Goal: Task Accomplishment & Management: Use online tool/utility

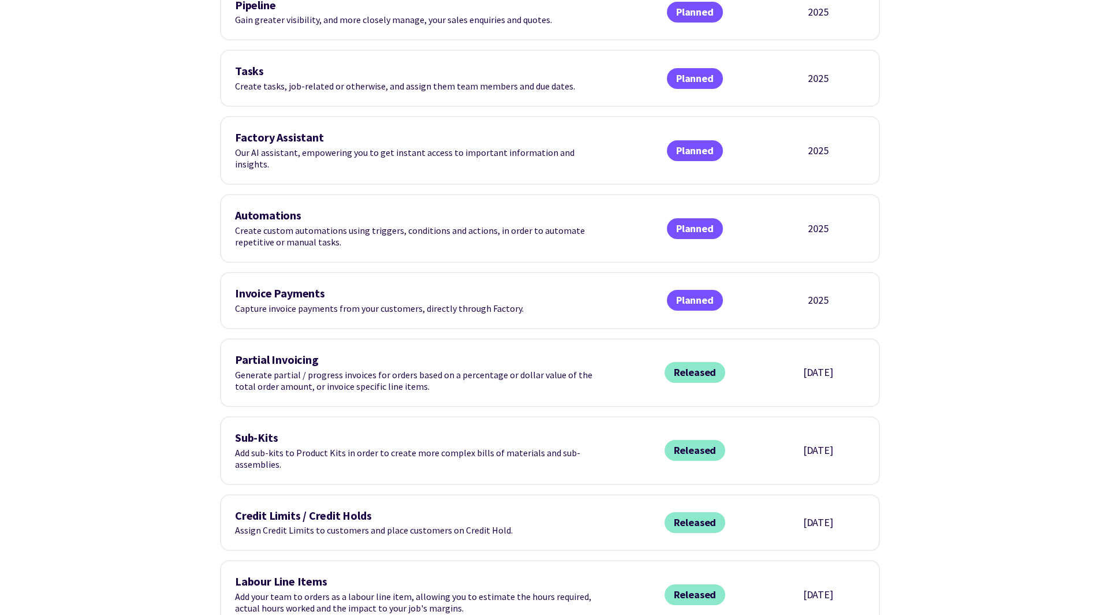
scroll to position [605, 0]
click at [273, 271] on div "Invoice Payments Capture invoice payments from your customers, directly through…" at bounding box center [550, 299] width 660 height 57
click at [280, 236] on div "Automations Create custom automations using triggers, conditions and actions, i…" at bounding box center [550, 228] width 660 height 69
click at [284, 226] on div "Automations Create custom automations using triggers, conditions and actions, i…" at bounding box center [420, 228] width 370 height 39
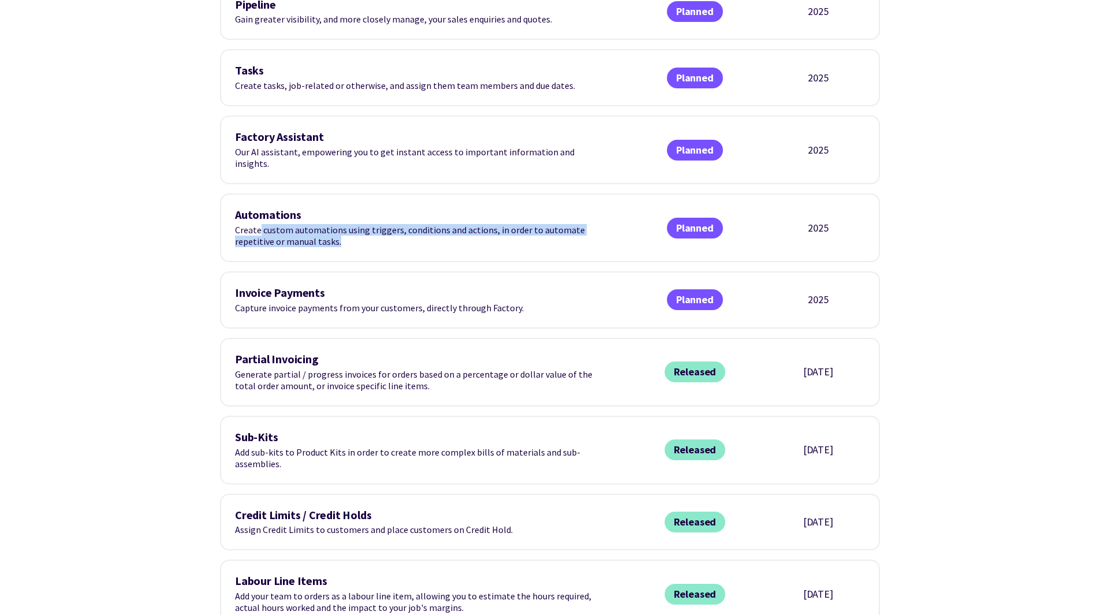
click at [284, 226] on div "Automations Create custom automations using triggers, conditions and actions, i…" at bounding box center [420, 228] width 370 height 39
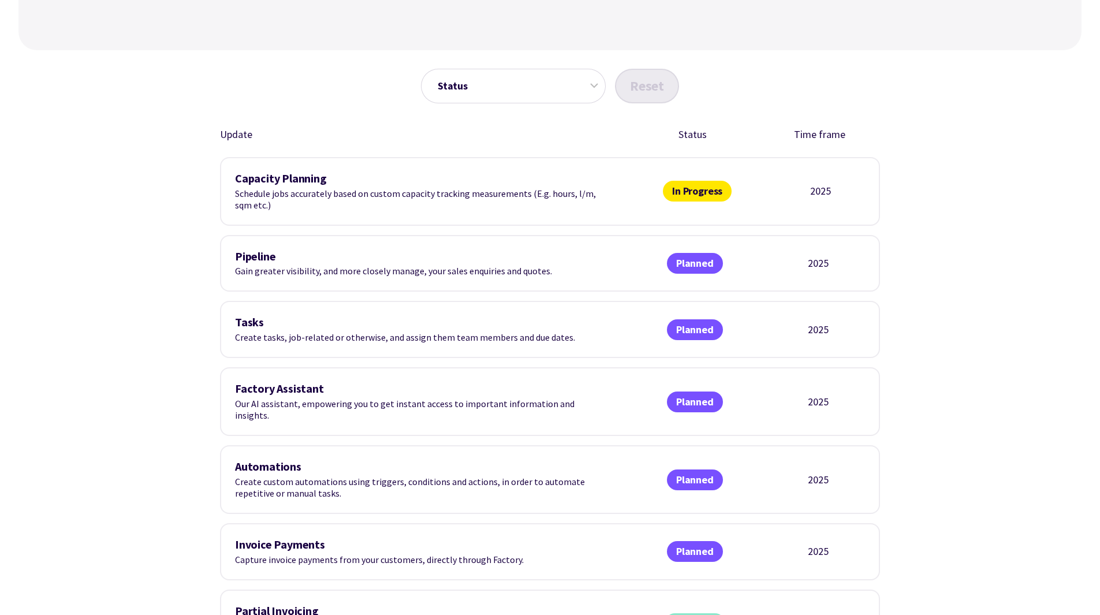
scroll to position [352, 0]
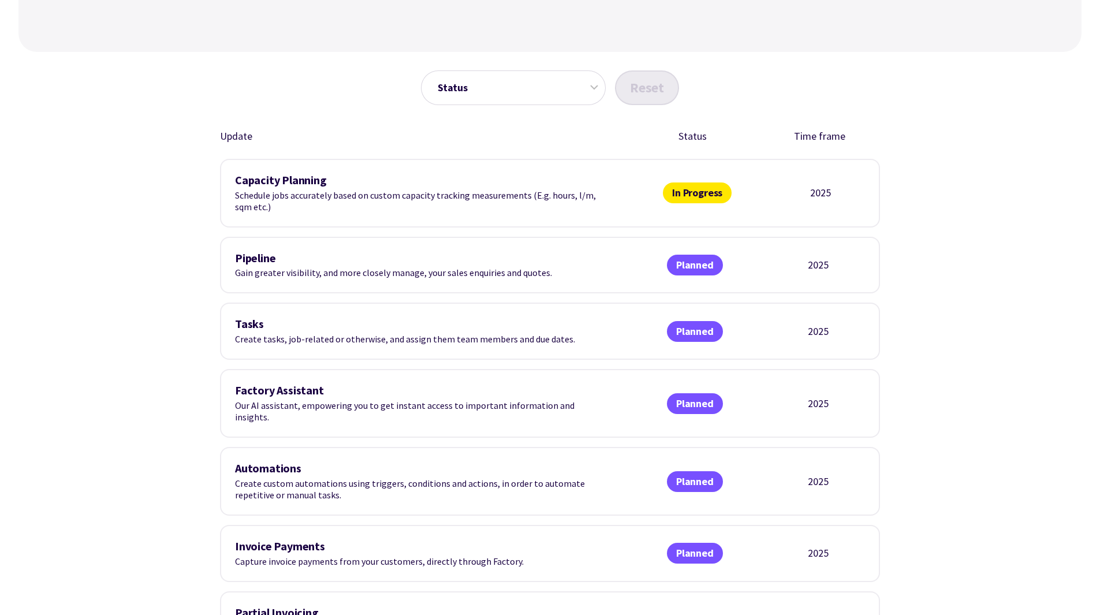
click at [690, 192] on span "In Progress" at bounding box center [697, 193] width 69 height 21
click at [263, 262] on h3 "Pipeline" at bounding box center [420, 258] width 370 height 13
click at [295, 281] on div "Pipeline Gain greater visibility, and more closely manage, your sales enquiries…" at bounding box center [550, 265] width 660 height 57
click at [300, 274] on div "Pipeline Gain greater visibility, and more closely manage, your sales enquiries…" at bounding box center [420, 265] width 370 height 27
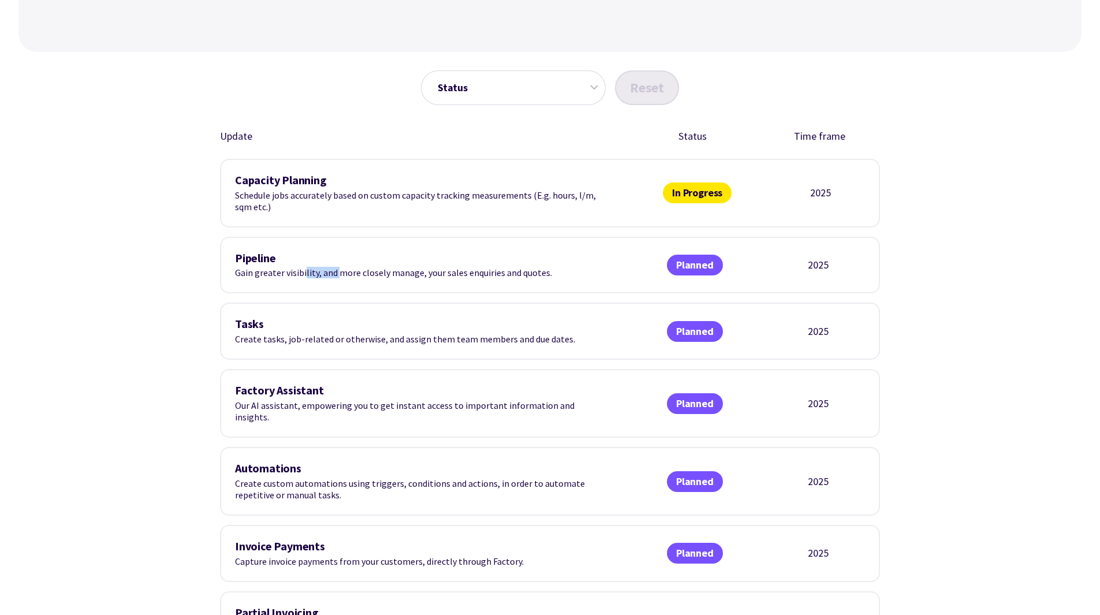
click at [300, 274] on div "Pipeline Gain greater visibility, and more closely manage, your sales enquiries…" at bounding box center [420, 265] width 370 height 27
click at [701, 332] on span "Planned" at bounding box center [695, 331] width 56 height 21
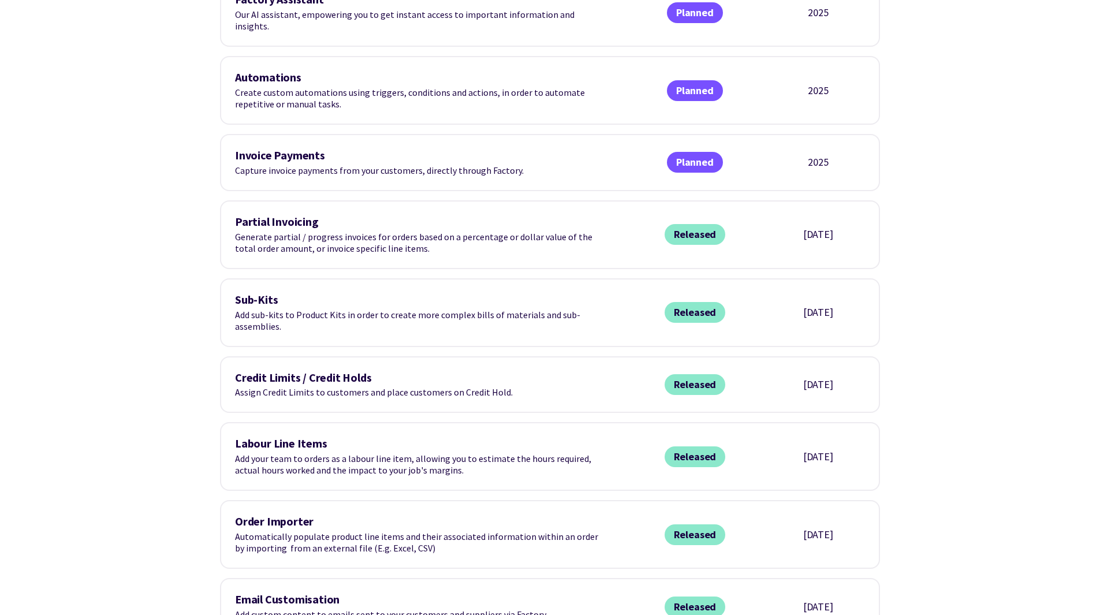
scroll to position [743, 0]
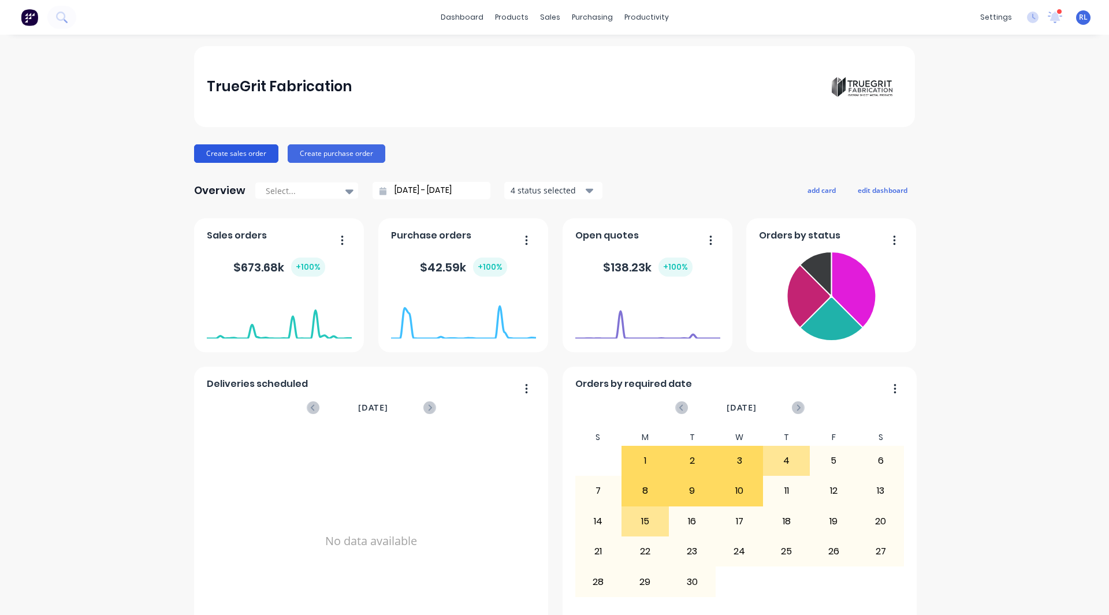
click at [236, 154] on button "Create sales order" at bounding box center [236, 153] width 84 height 18
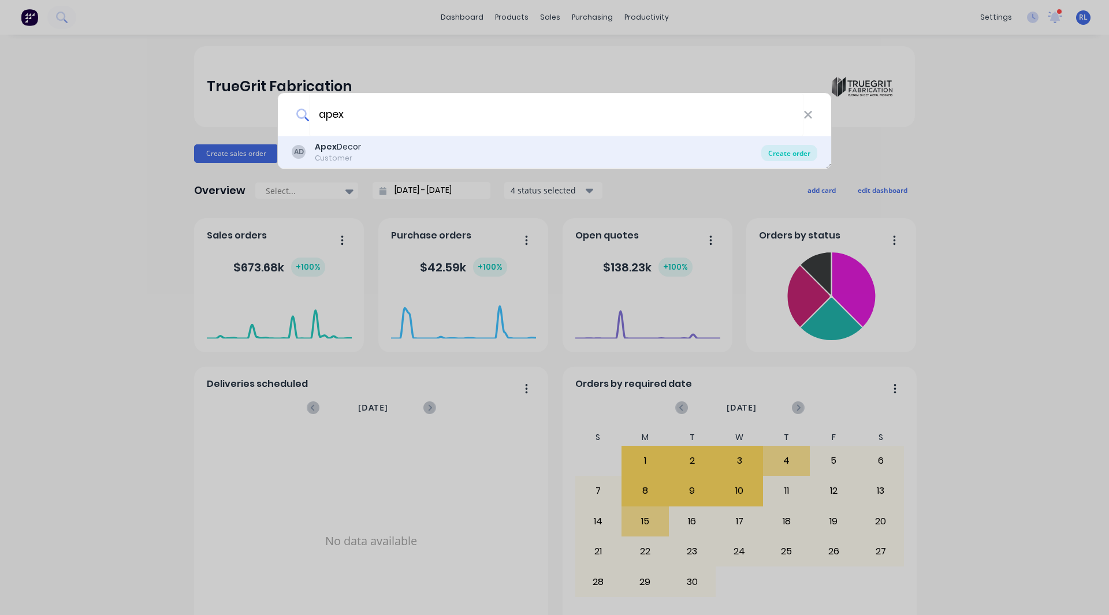
type input "apex"
click at [786, 157] on div "Create order" at bounding box center [789, 153] width 56 height 16
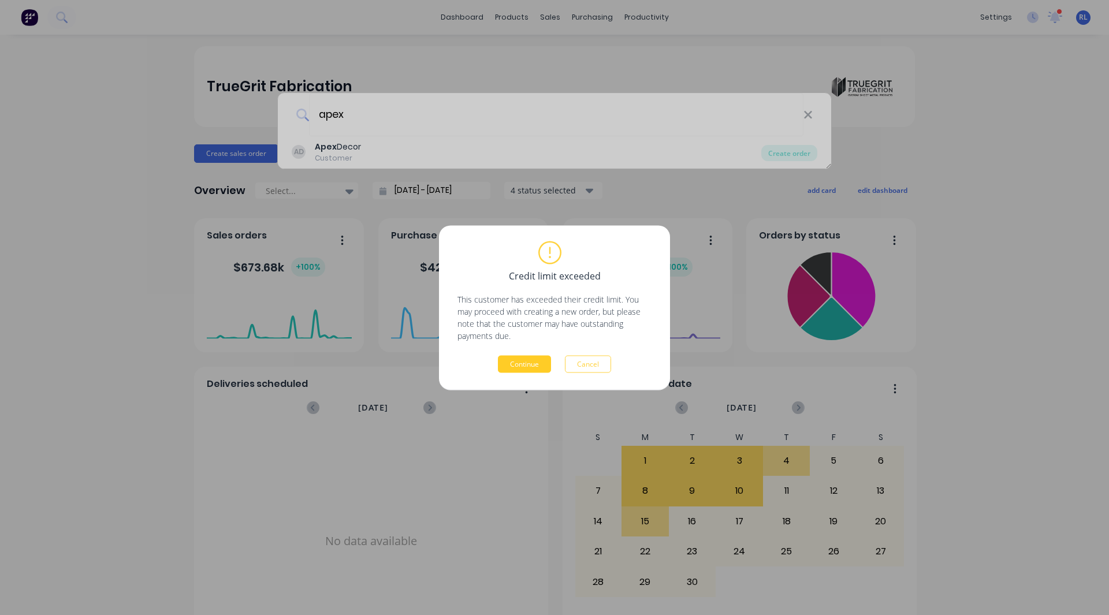
click at [525, 356] on button "Continue" at bounding box center [524, 363] width 53 height 17
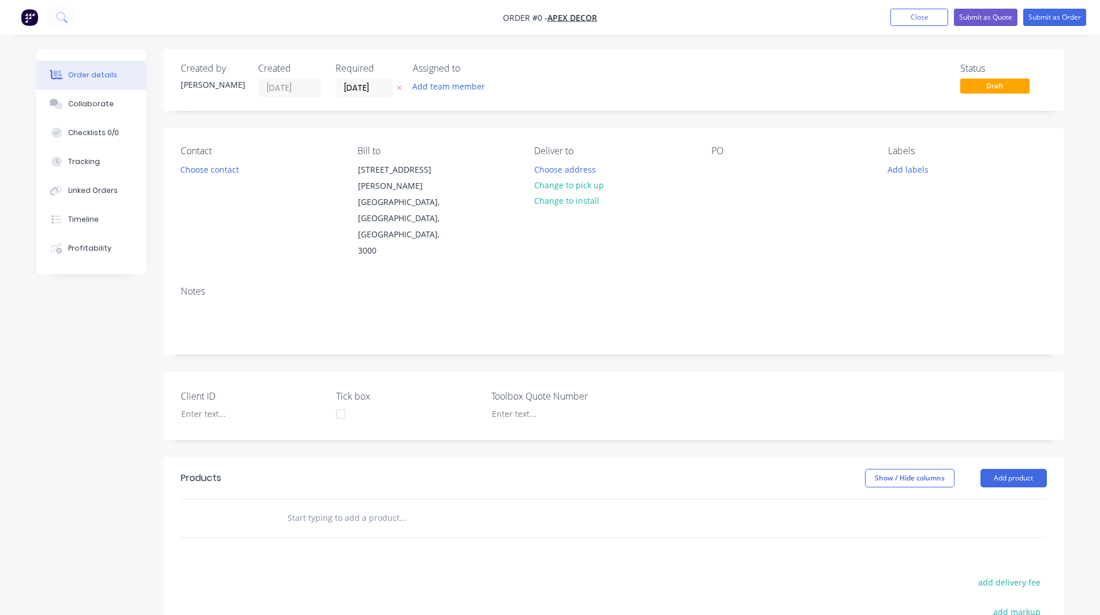
click at [25, 23] on img "button" at bounding box center [29, 17] width 17 height 17
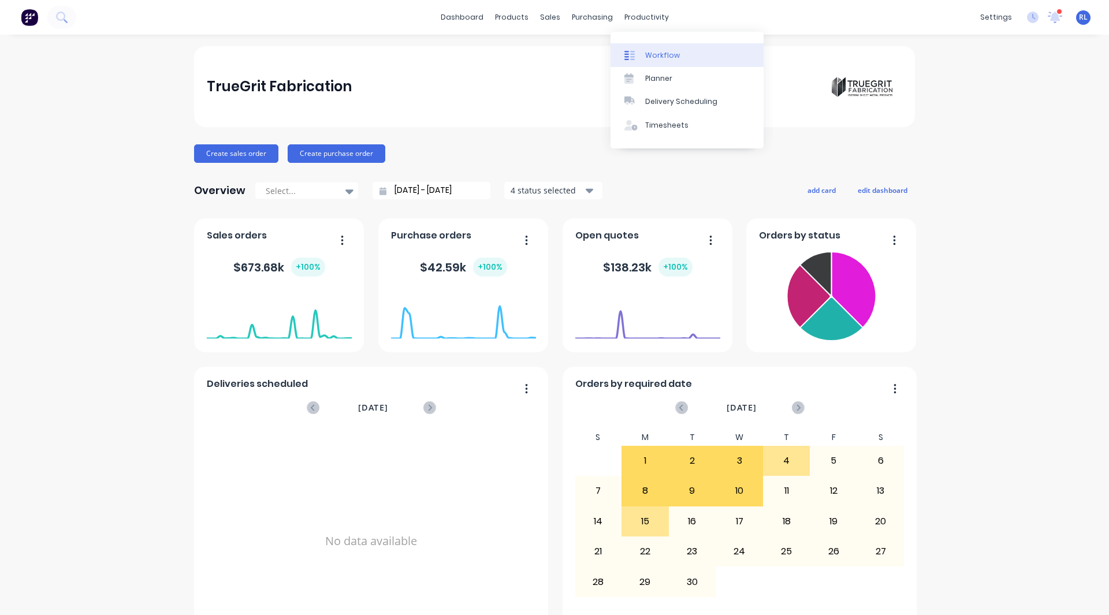
click at [650, 54] on div "Workflow" at bounding box center [662, 55] width 35 height 10
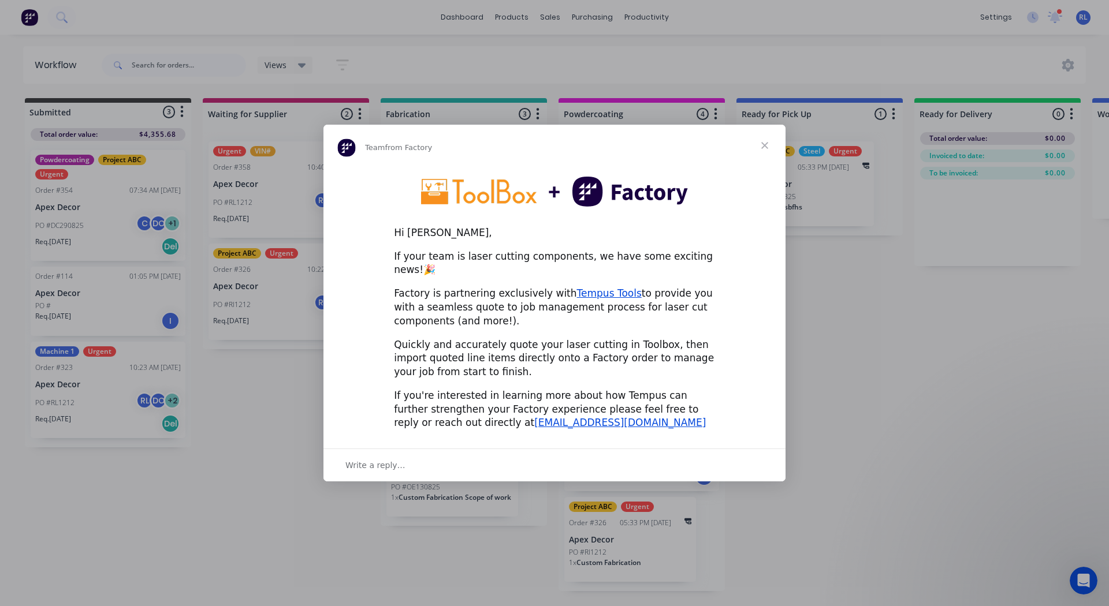
click at [761, 150] on span "Close" at bounding box center [765, 146] width 42 height 42
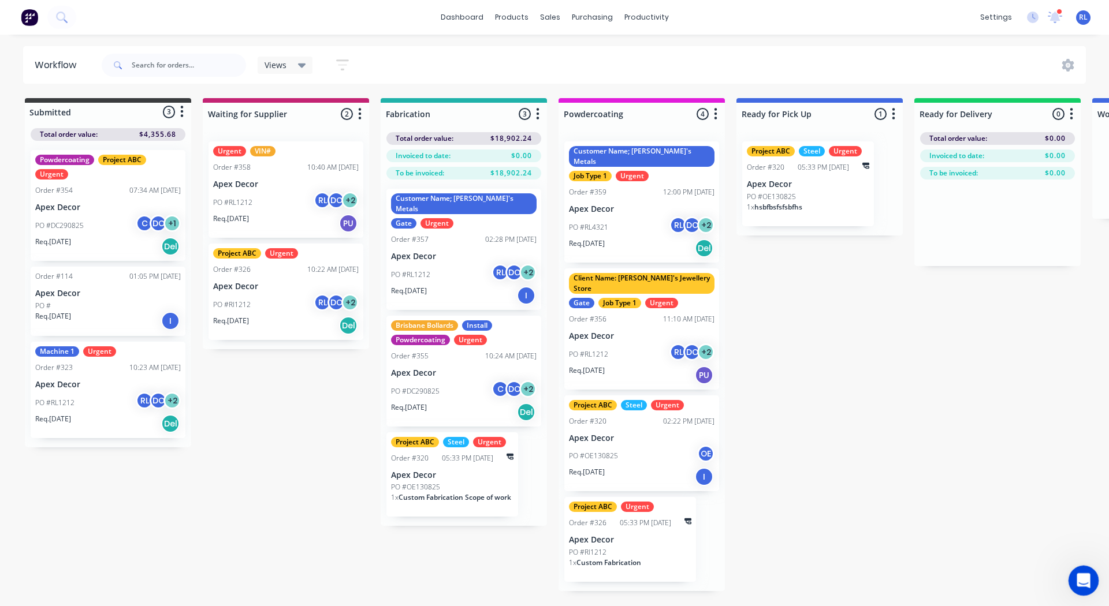
click at [1082, 576] on icon "Open Intercom Messenger" at bounding box center [1082, 579] width 8 height 9
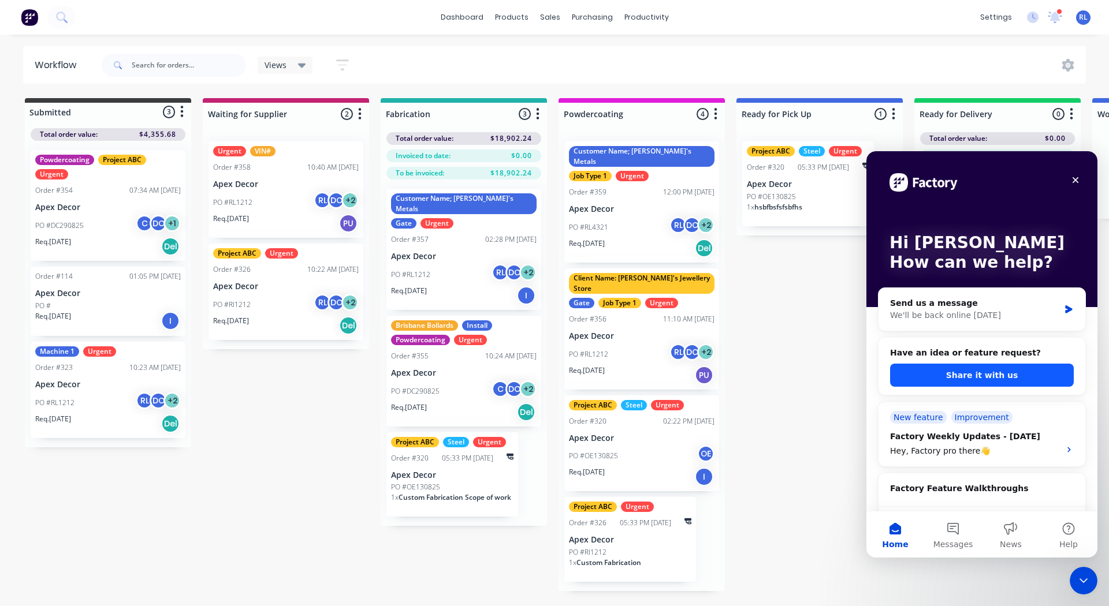
click at [975, 371] on button "Share it with us" at bounding box center [982, 375] width 184 height 23
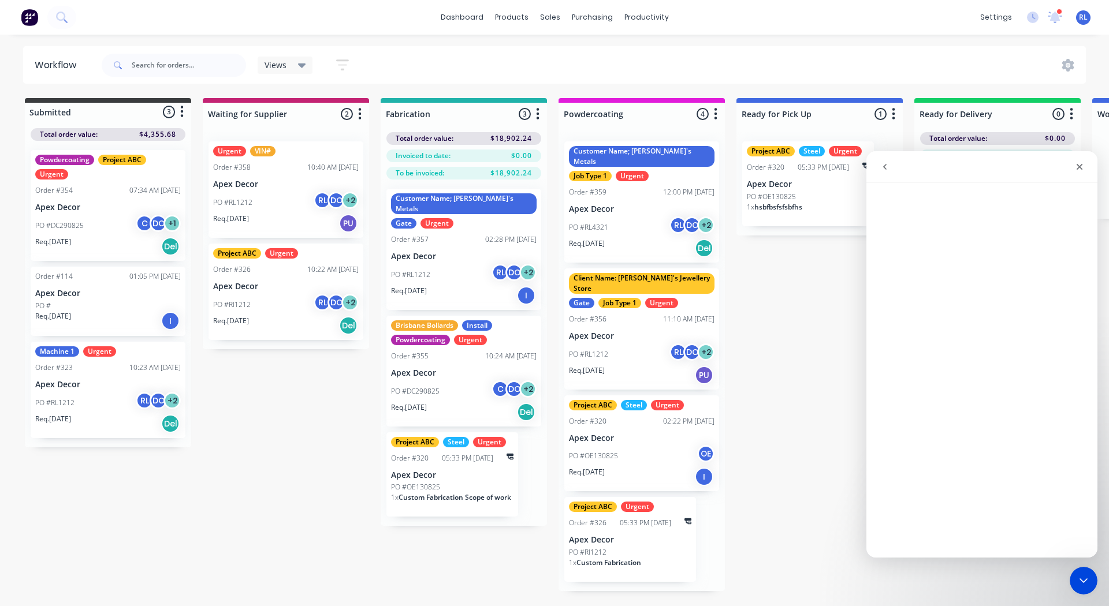
scroll to position [0, 1]
click at [884, 170] on icon "go back" at bounding box center [884, 166] width 9 height 9
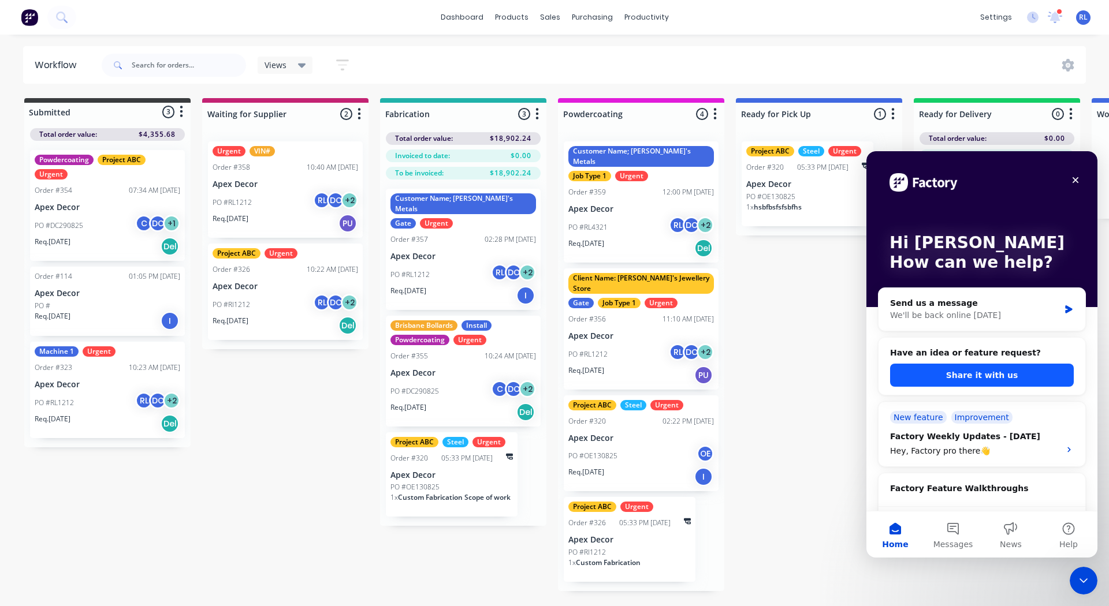
click at [958, 371] on button "Share it with us" at bounding box center [982, 375] width 184 height 23
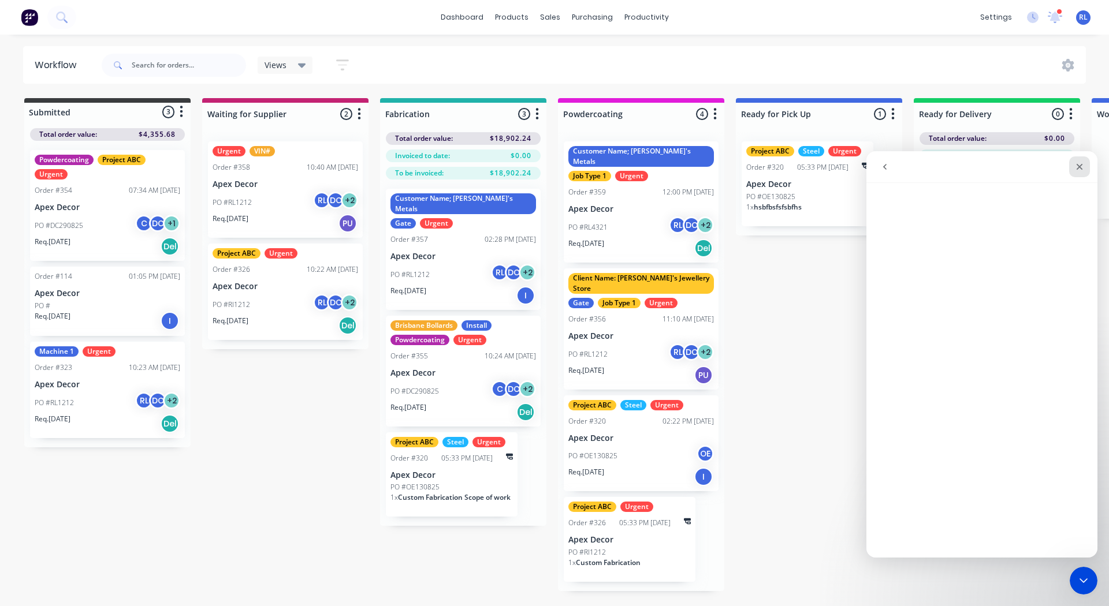
click at [1084, 170] on div "Close" at bounding box center [1079, 167] width 21 height 21
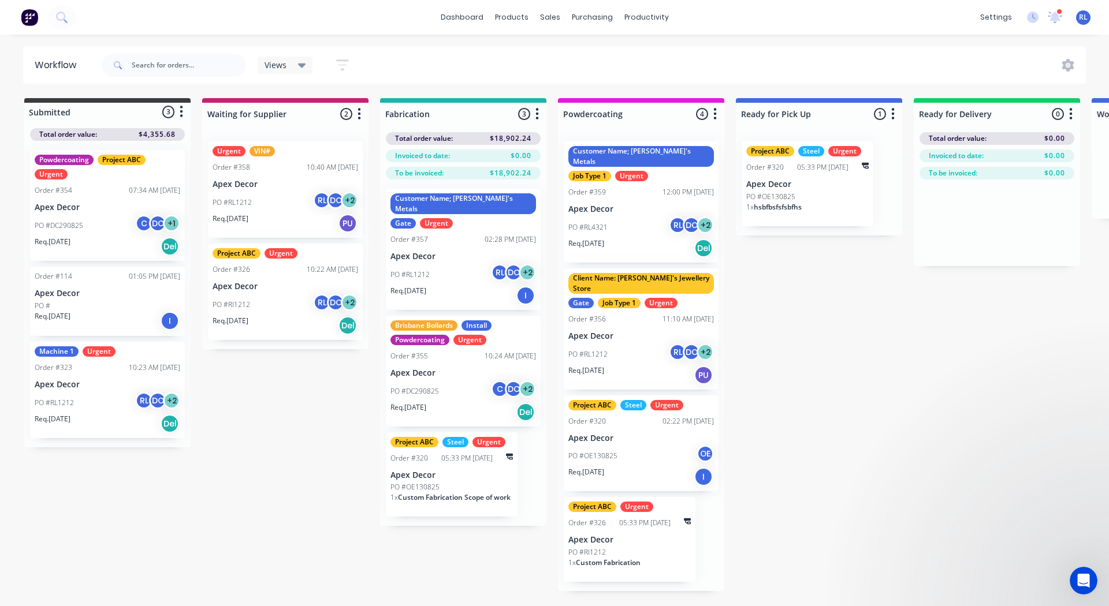
scroll to position [0, 0]
